Goal: Task Accomplishment & Management: Use online tool/utility

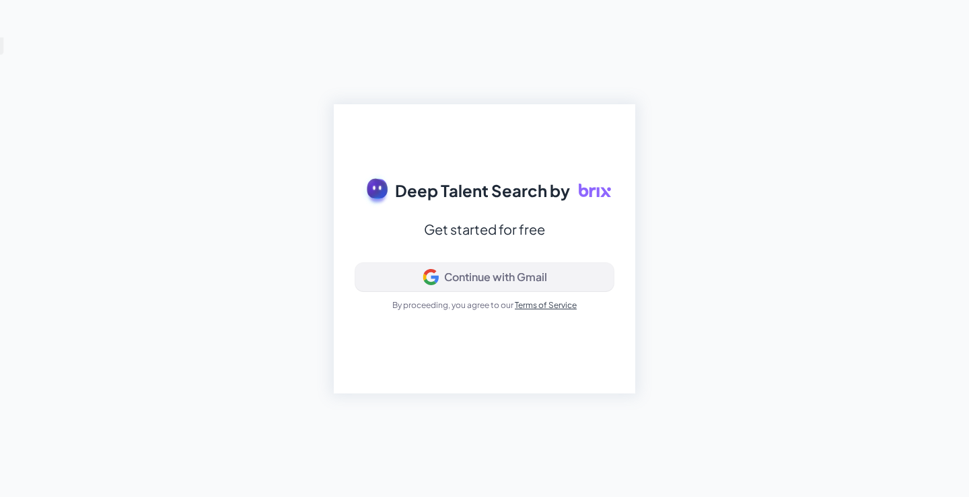
click at [529, 273] on div "Continue with Gmail" at bounding box center [495, 276] width 103 height 13
click at [513, 274] on div "Continue with Gmail" at bounding box center [495, 276] width 103 height 13
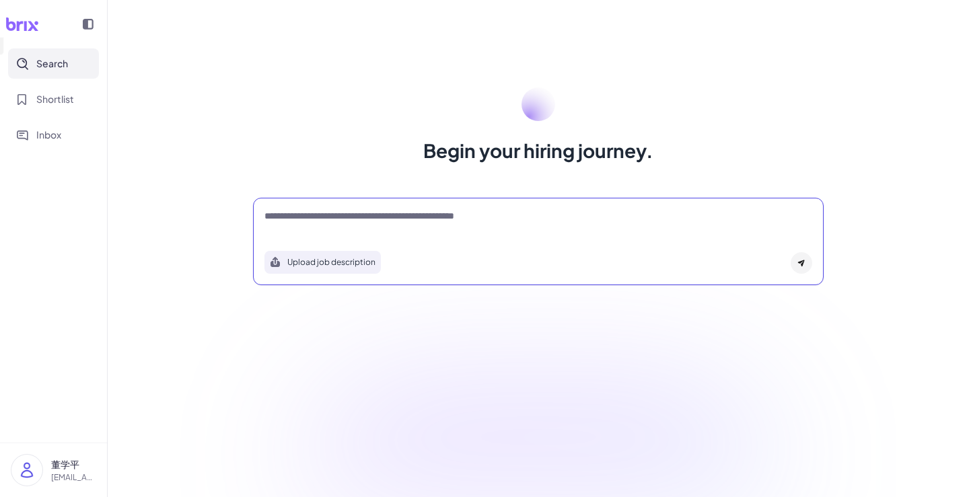
click at [445, 210] on textarea at bounding box center [538, 217] width 548 height 16
click at [412, 218] on textarea at bounding box center [538, 217] width 548 height 16
type textarea "*"
type textarea "**********"
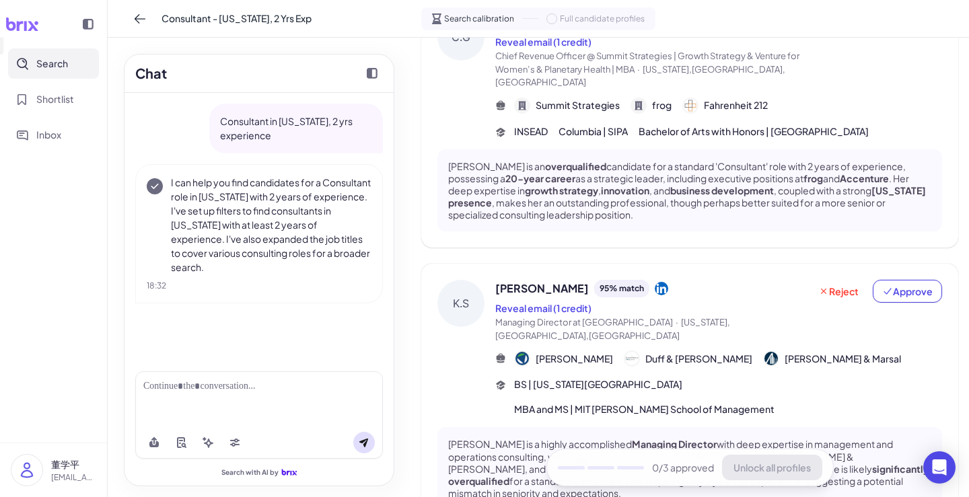
scroll to position [46, 0]
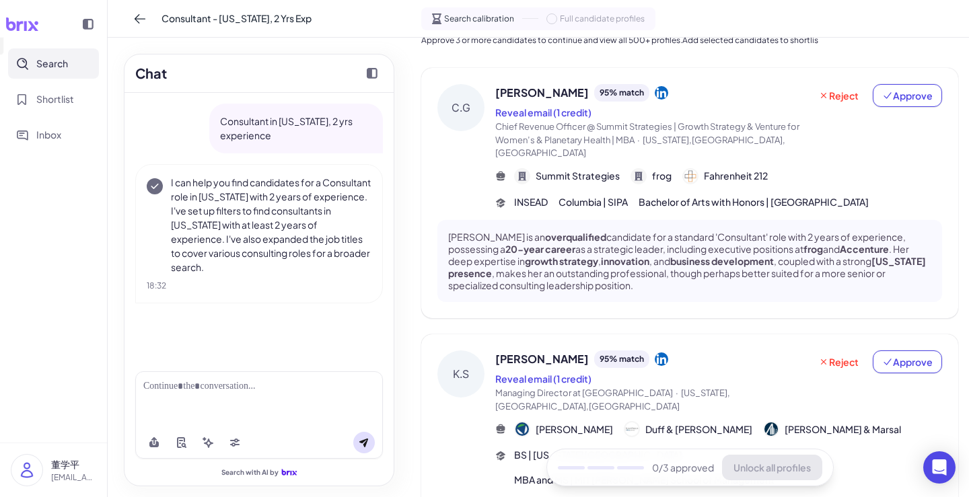
click at [554, 20] on span at bounding box center [551, 18] width 11 height 11
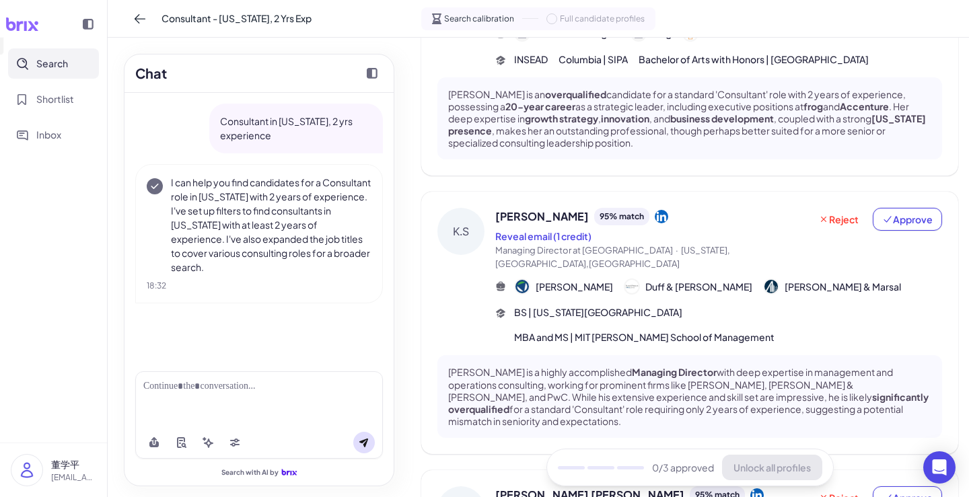
scroll to position [0, 0]
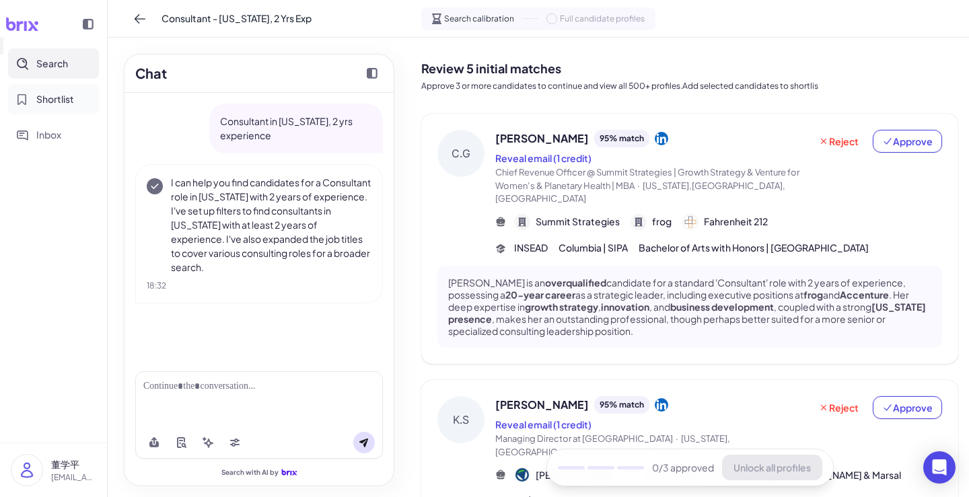
click at [36, 89] on button "Shortlist" at bounding box center [53, 99] width 91 height 30
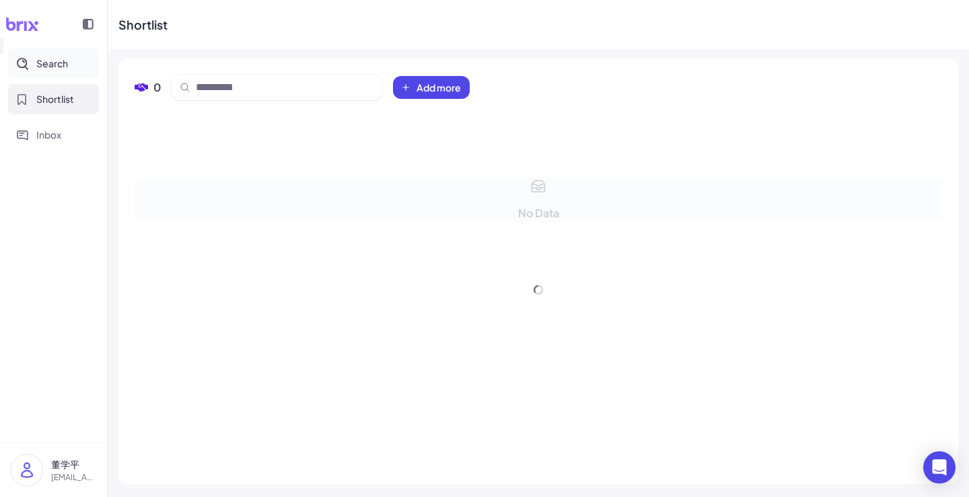
click at [54, 48] on button "Search" at bounding box center [53, 63] width 91 height 30
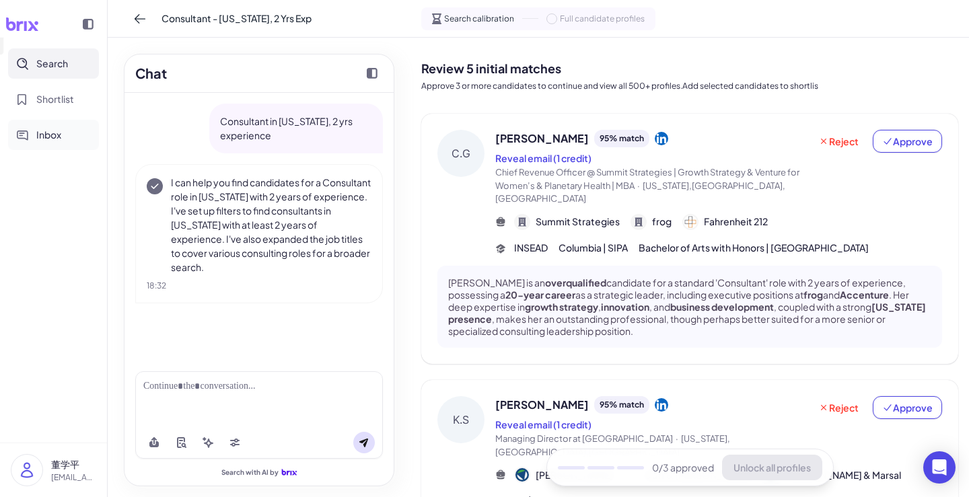
click at [48, 129] on span "Inbox" at bounding box center [48, 135] width 25 height 14
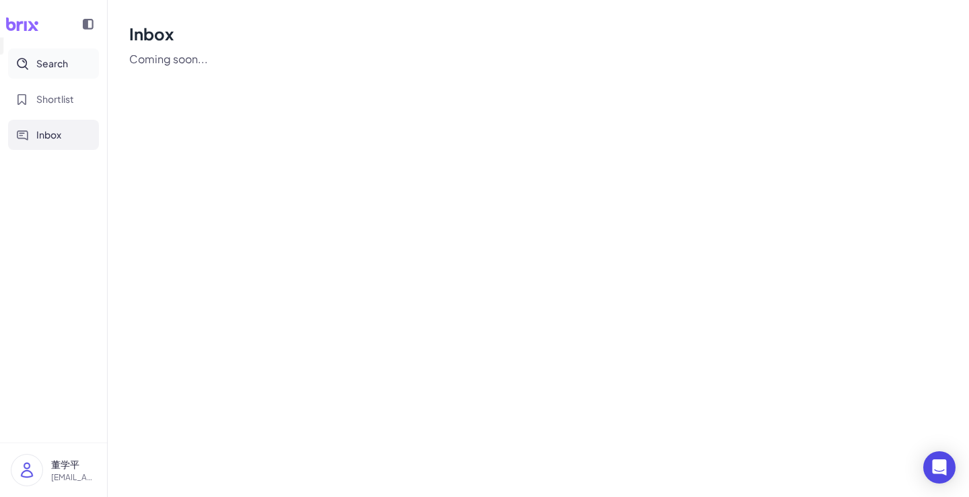
click at [56, 57] on span "Search" at bounding box center [52, 63] width 32 height 14
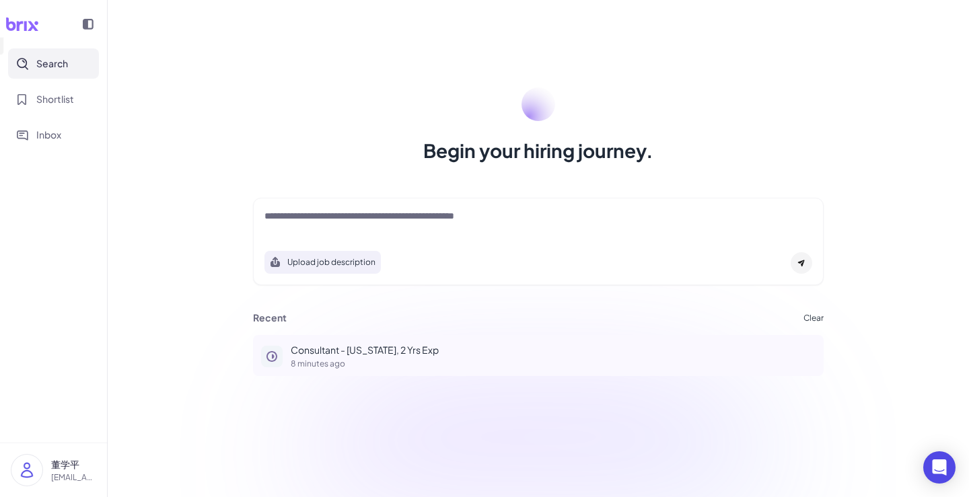
click at [451, 347] on p "Consultant - New York, 2 Yrs Exp" at bounding box center [553, 350] width 525 height 14
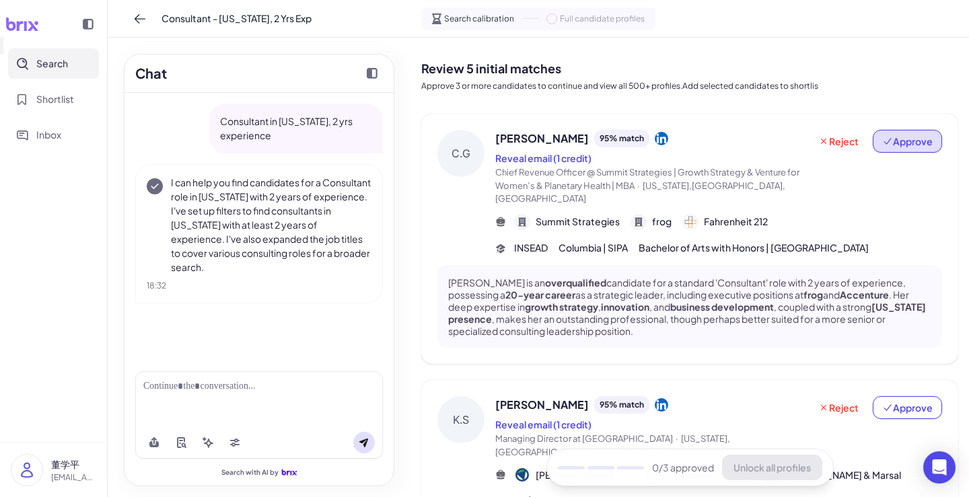
click at [924, 136] on span "Approve" at bounding box center [907, 141] width 50 height 13
click at [680, 91] on p "Approve 3 or more candidates to continue and view all 500+ profiles.Add selecte…" at bounding box center [689, 86] width 537 height 12
drag, startPoint x: 680, startPoint y: 86, endPoint x: 796, endPoint y: 85, distance: 115.7
click at [796, 85] on p "Approve 3 or more candidates to continue and view all 500+ profiles.Add selecte…" at bounding box center [689, 86] width 537 height 12
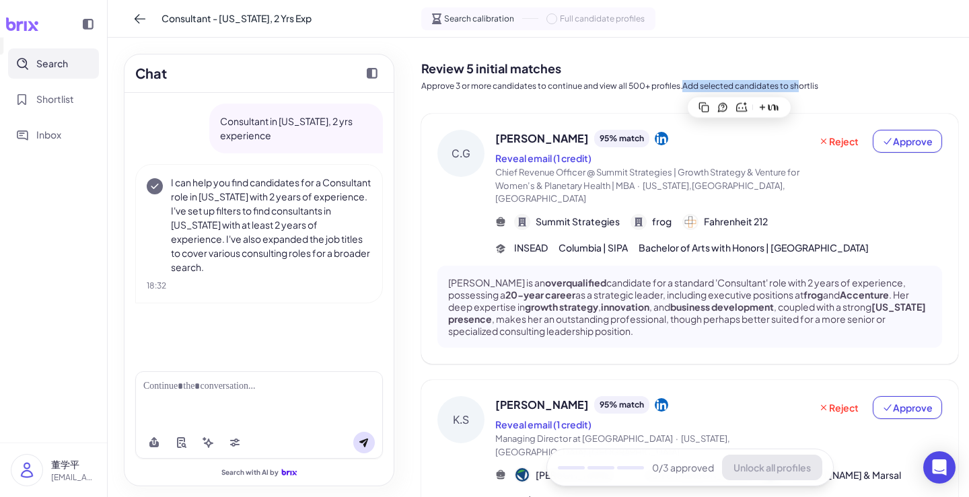
click at [796, 85] on p "Approve 3 or more candidates to continue and view all 500+ profiles.Add selecte…" at bounding box center [689, 86] width 537 height 12
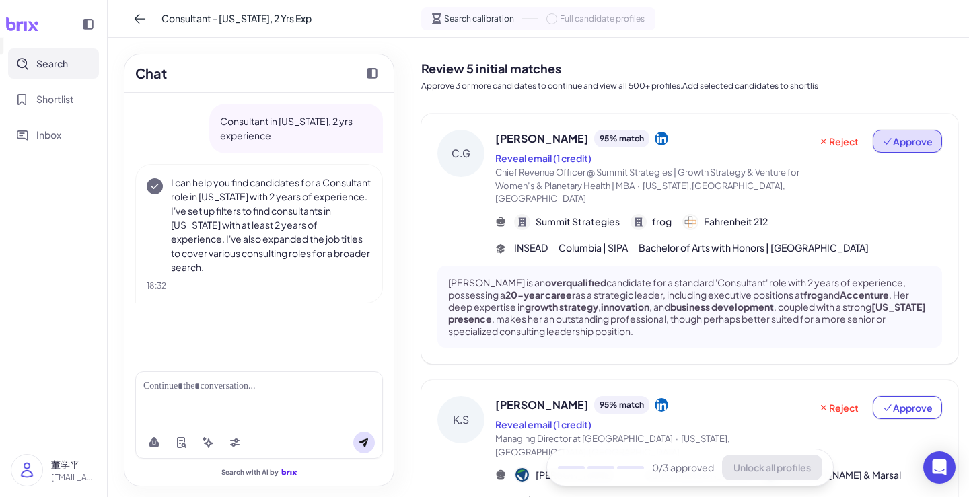
click at [916, 138] on span "Approve" at bounding box center [907, 141] width 50 height 13
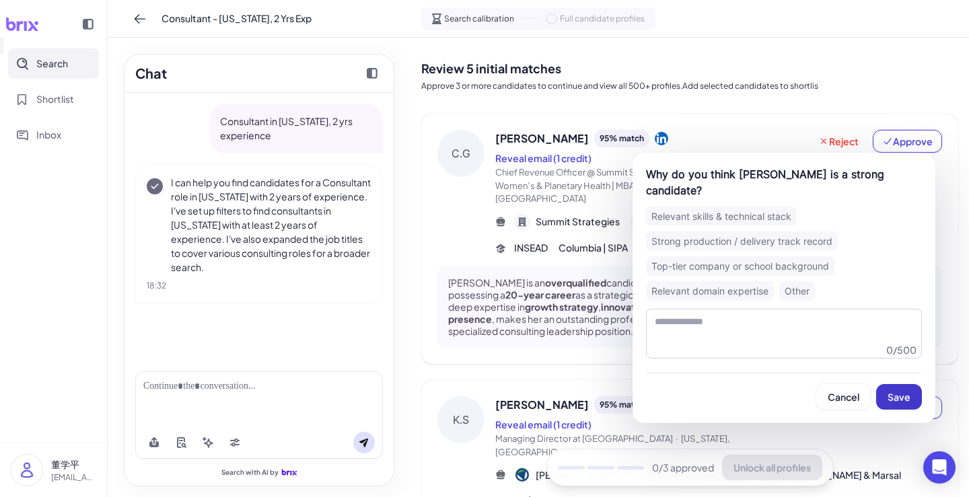
click at [906, 390] on button "Save" at bounding box center [899, 397] width 46 height 26
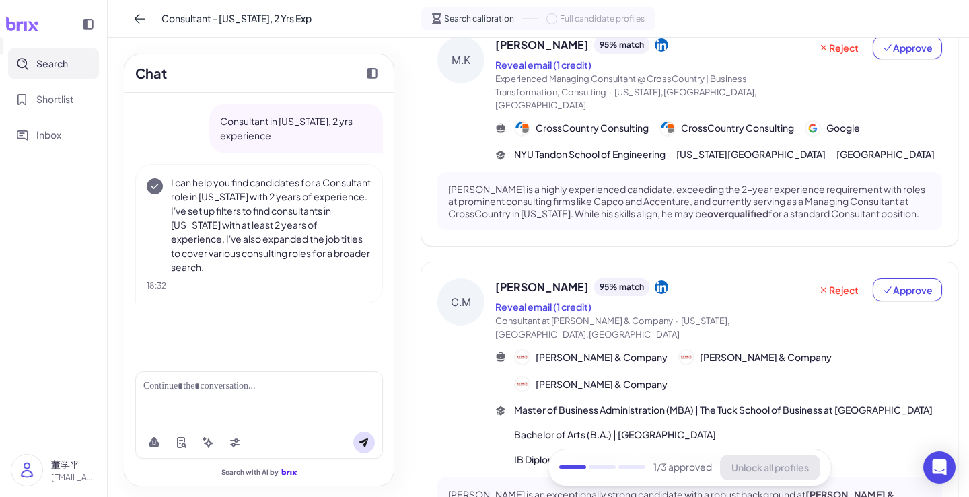
scroll to position [920, 0]
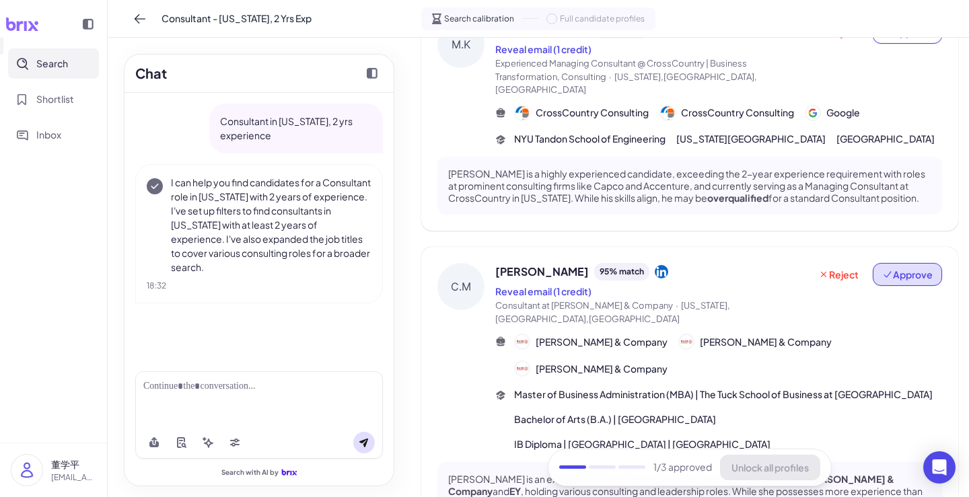
click at [911, 268] on span "Approve" at bounding box center [907, 274] width 50 height 13
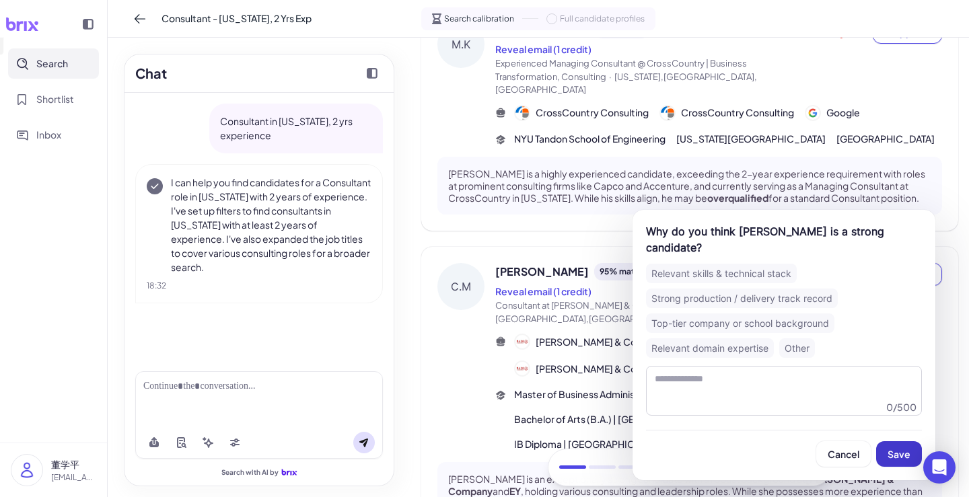
click at [907, 448] on span "Save" at bounding box center [898, 454] width 23 height 12
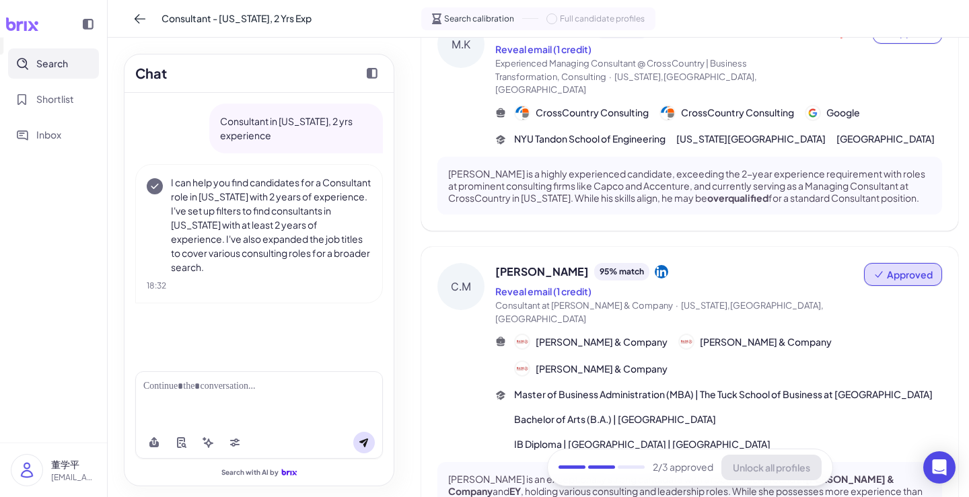
scroll to position [786, 0]
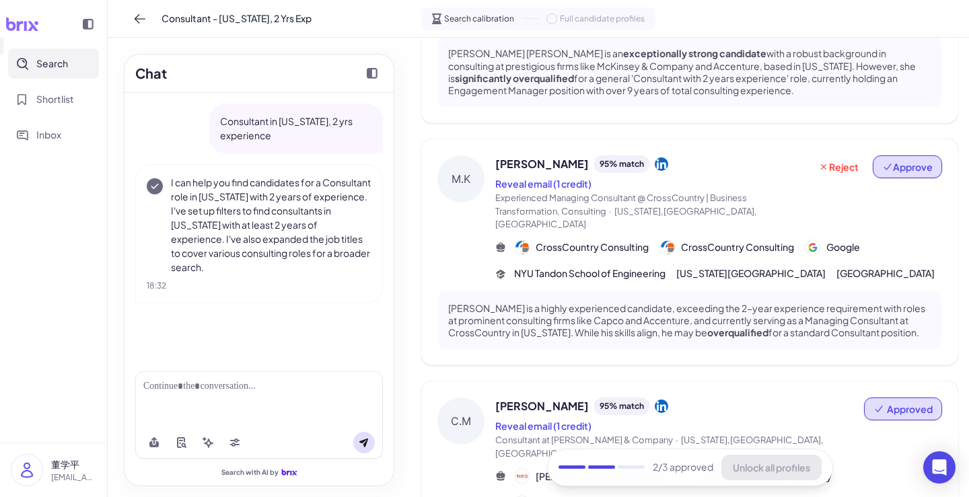
click at [903, 155] on button "Approve" at bounding box center [906, 166] width 69 height 23
click at [833, 160] on span "Reject" at bounding box center [838, 166] width 40 height 13
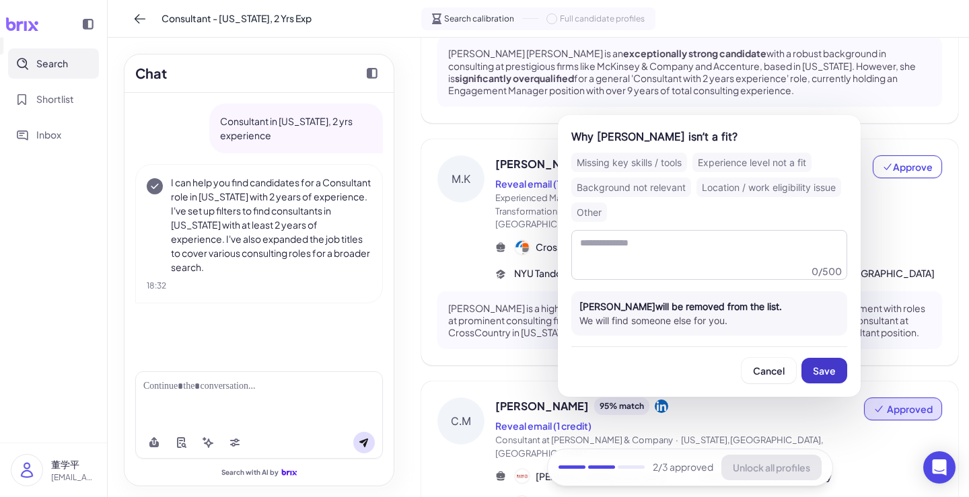
click at [823, 367] on span "Save" at bounding box center [824, 371] width 23 height 12
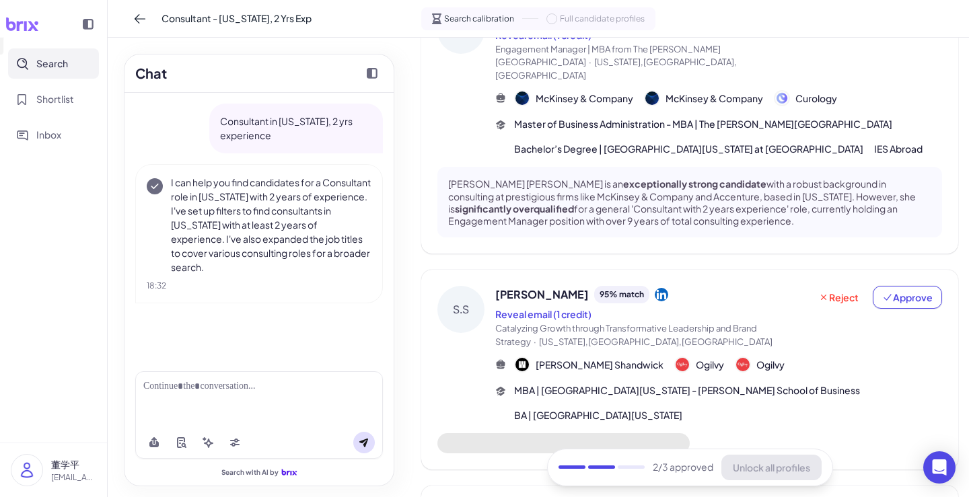
scroll to position [638, 0]
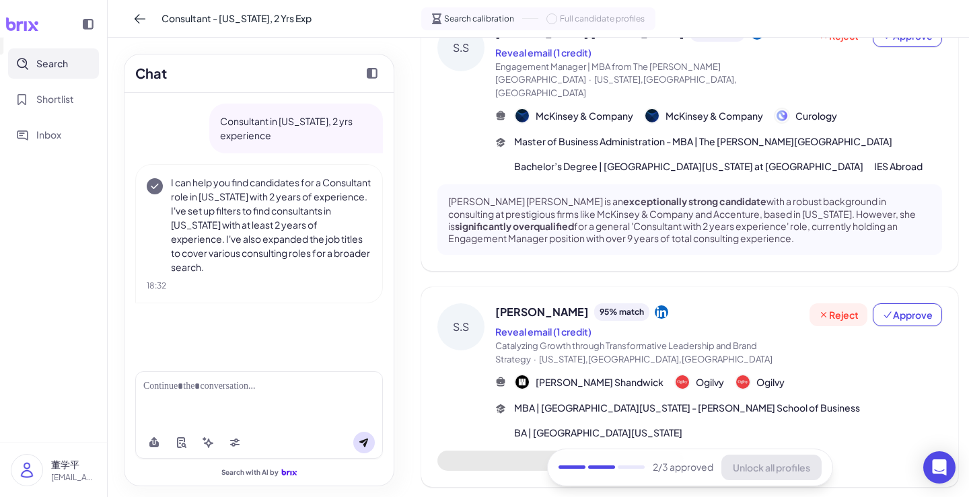
click at [843, 303] on button "Reject" at bounding box center [838, 314] width 58 height 23
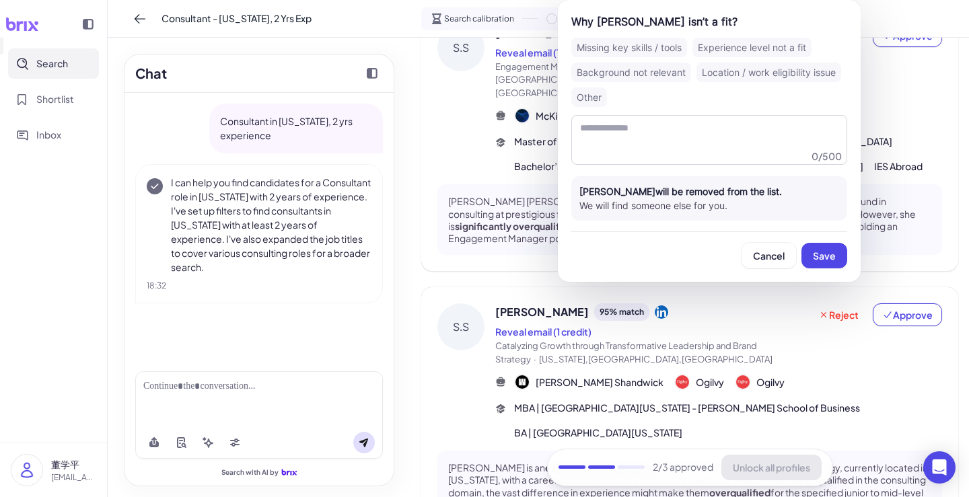
click at [405, 186] on div "Chat Consultant in New York, 2 yrs experience I can help you find candidates fo…" at bounding box center [259, 267] width 303 height 459
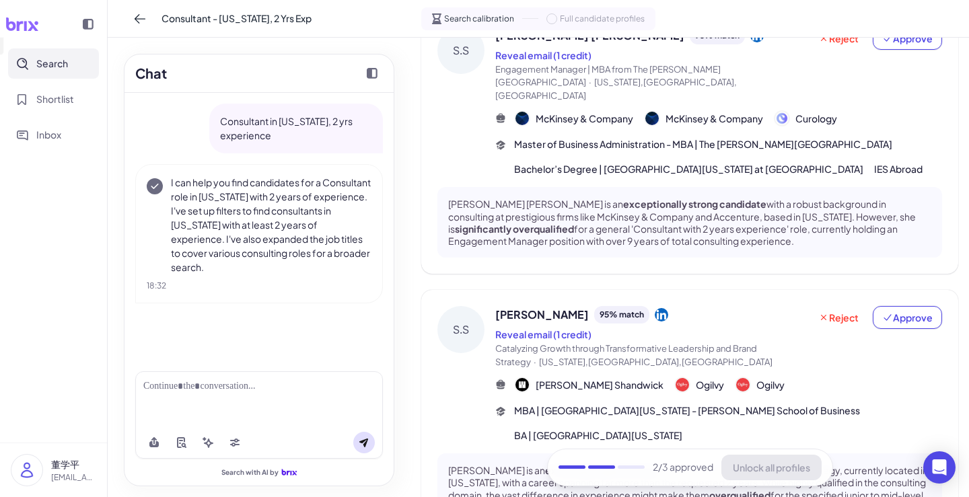
scroll to position [621, 0]
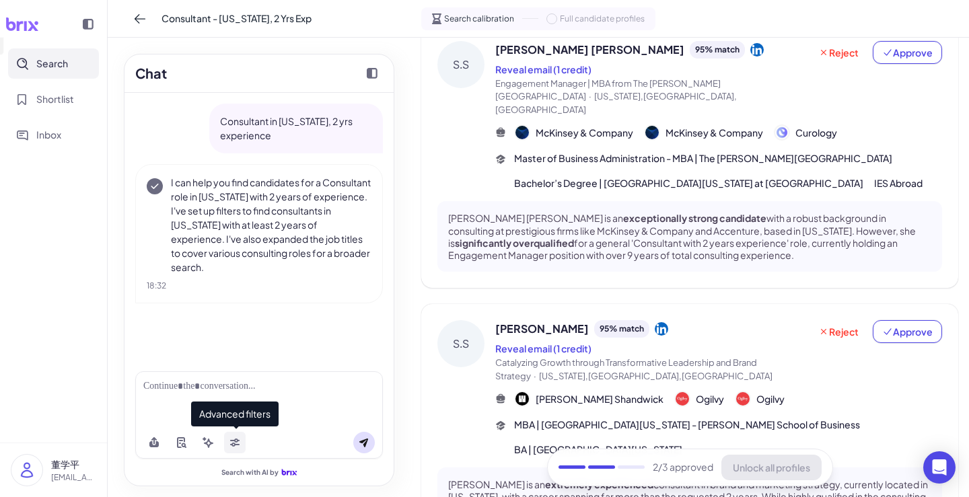
click at [227, 443] on button at bounding box center [235, 443] width 22 height 22
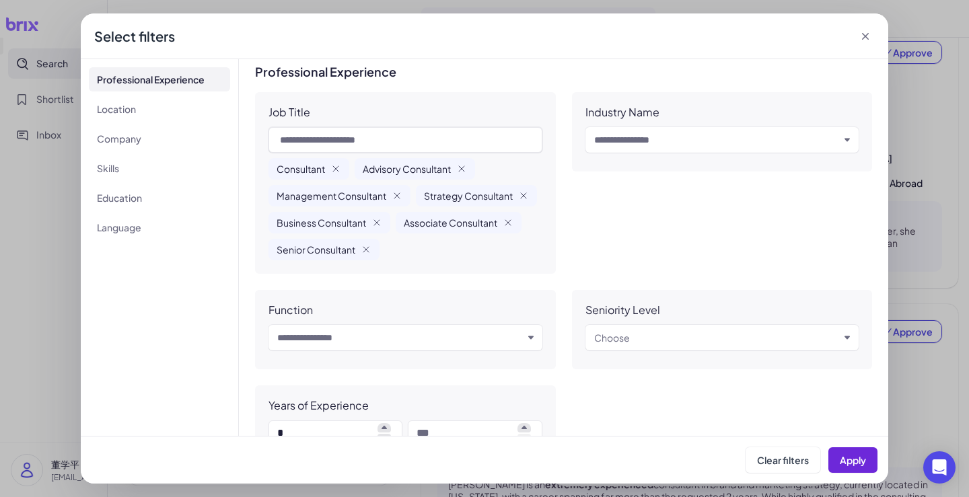
scroll to position [0, 0]
